Goal: Navigation & Orientation: Go to known website

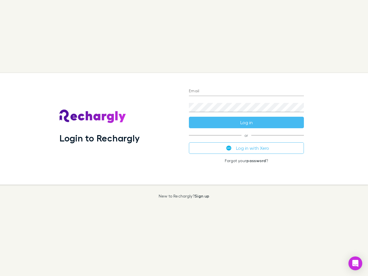
click at [184, 138] on div "Login to Rechargly" at bounding box center [120, 129] width 130 height 112
click at [247, 92] on input "Email" at bounding box center [246, 91] width 115 height 9
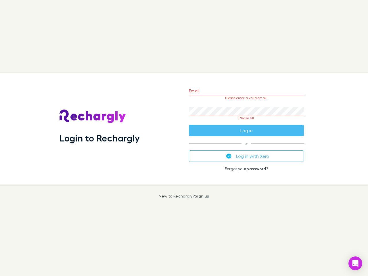
click at [247, 123] on form "Email Please enter a valid email. Password Please fill Log in" at bounding box center [246, 109] width 115 height 54
click at [247, 148] on div "Email Please enter a valid email. Password Please fill Log in or Log in with Xe…" at bounding box center [246, 129] width 124 height 112
click at [356, 264] on icon "Open Intercom Messenger" at bounding box center [356, 263] width 6 height 7
